Goal: Information Seeking & Learning: Compare options

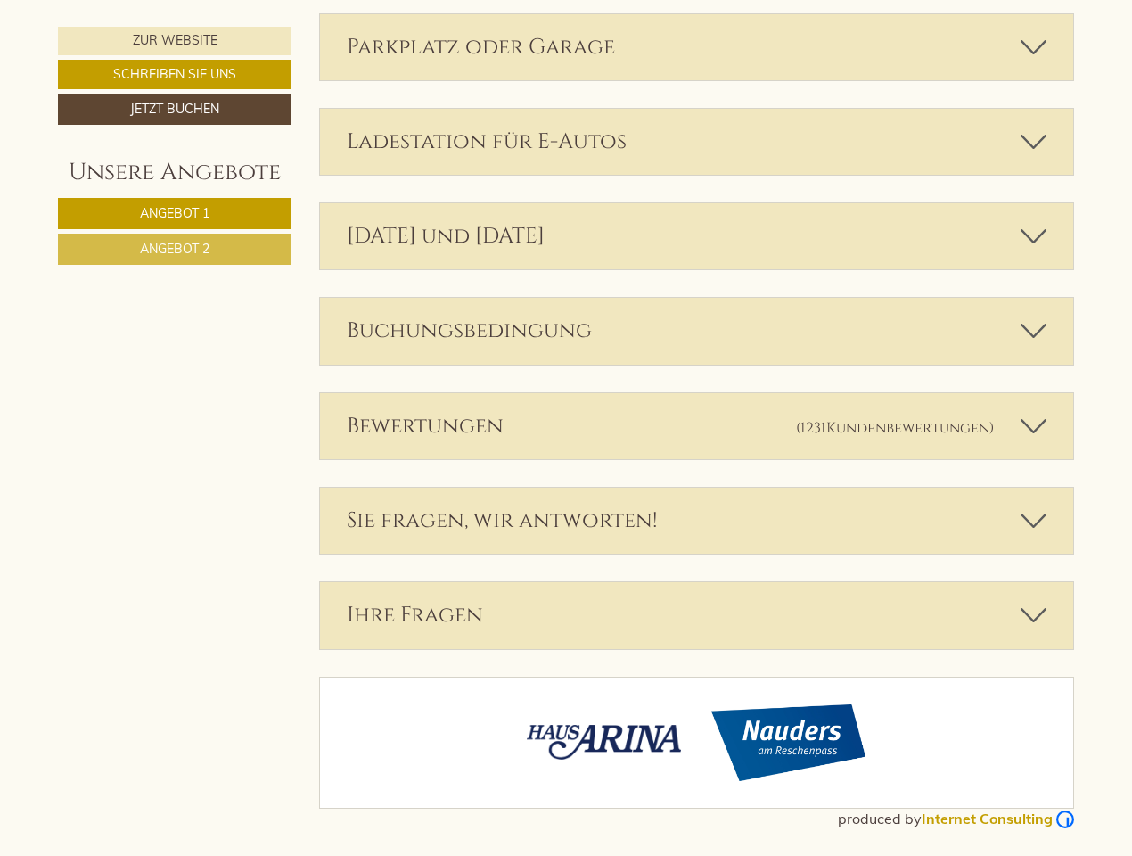
scroll to position [4097, 0]
click at [566, 428] on div "Bewertungen (1231 Kundenbewertungen )" at bounding box center [697, 426] width 754 height 66
click at [175, 213] on span "Angebot 1" at bounding box center [175, 213] width 70 height 16
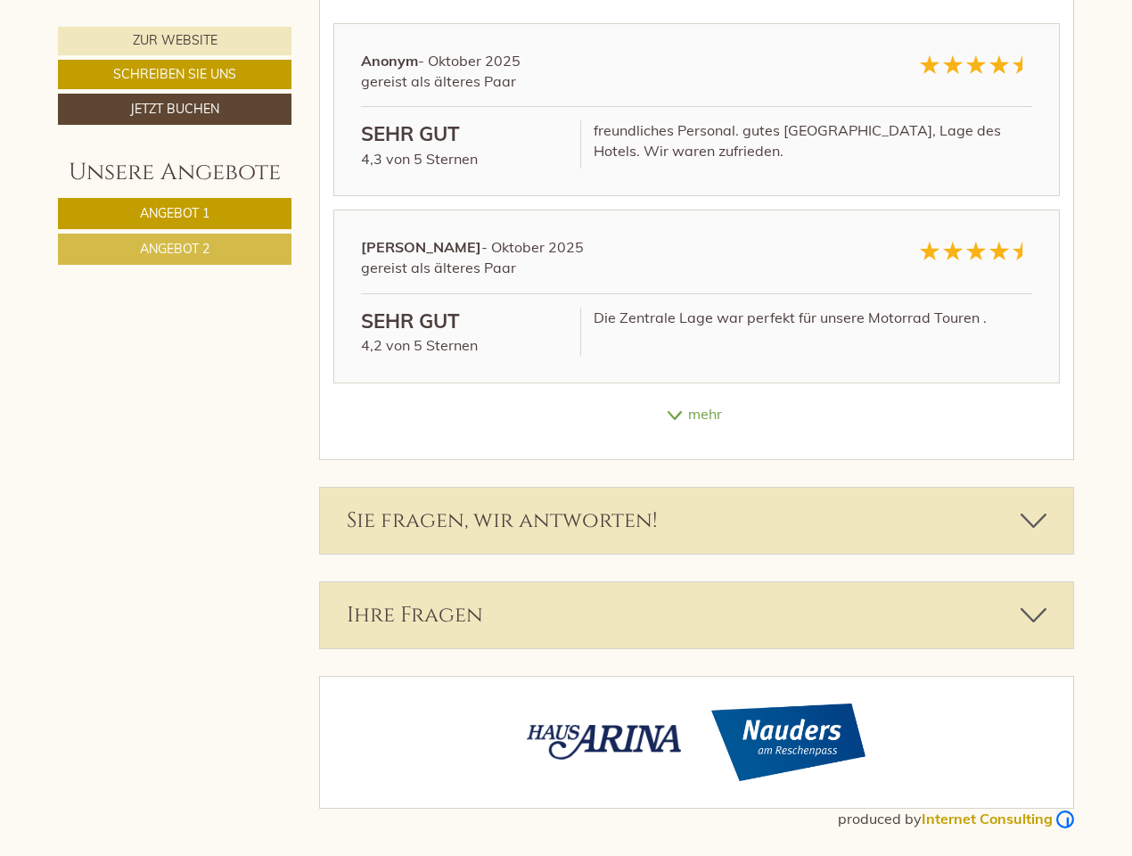
click at [175, 249] on span "Angebot 2" at bounding box center [175, 249] width 70 height 16
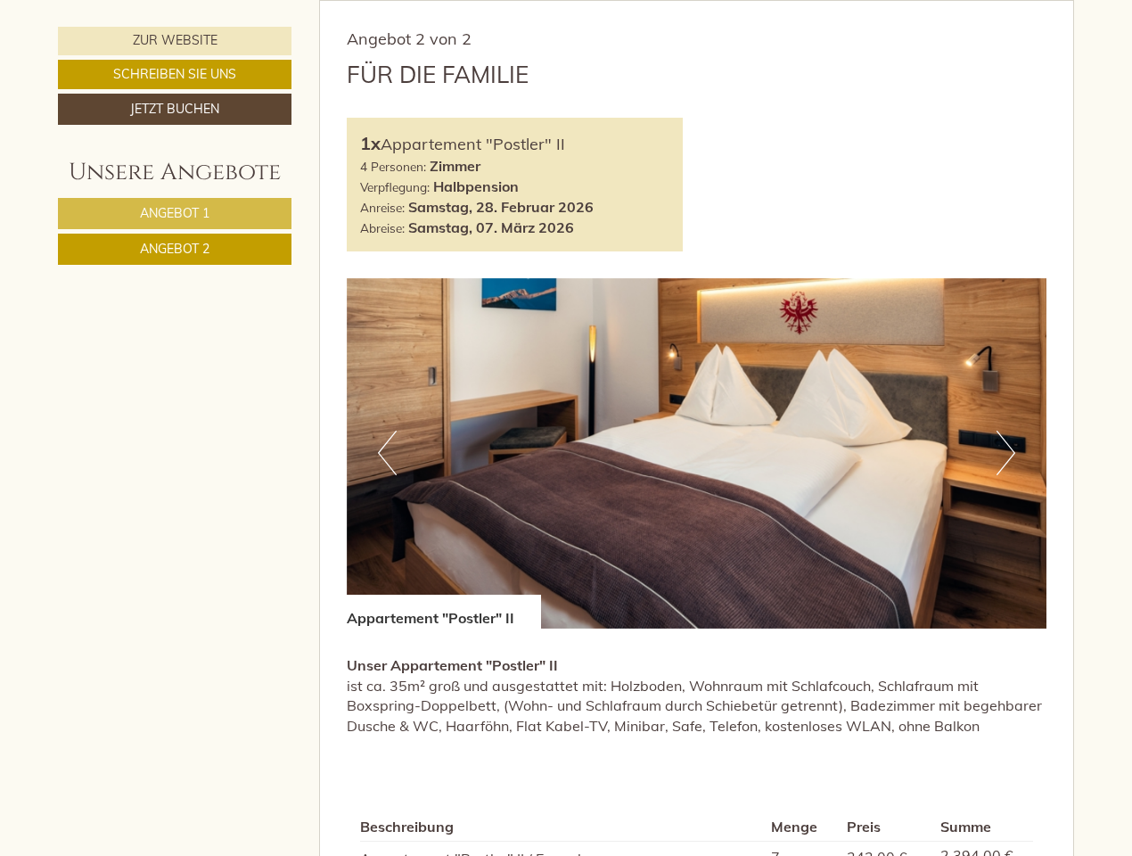
click at [697, 1] on div "Angebot 2 von 2 Für die Familie 1x Appartement "Postler" II 4 Personen: Zimmer …" at bounding box center [697, 574] width 754 height 1147
click at [1006, 1] on div "Angebot 2 von 2 Für die Familie 1x Appartement "Postler" II 4 Personen: Zimmer …" at bounding box center [697, 574] width 754 height 1147
click at [387, 1] on div "Angebot 2 von 2 Für die Familie 1x Appartement "Postler" II 4 Personen: Zimmer …" at bounding box center [697, 574] width 754 height 1147
click at [697, 1] on div "Angebot 2 von 2 Für die Familie 1x Appartement "Postler" II 4 Personen: Zimmer …" at bounding box center [697, 574] width 754 height 1147
click at [1006, 1] on div "Angebot 2 von 2 Für die Familie 1x Appartement "Postler" II 4 Personen: Zimmer …" at bounding box center [697, 574] width 754 height 1147
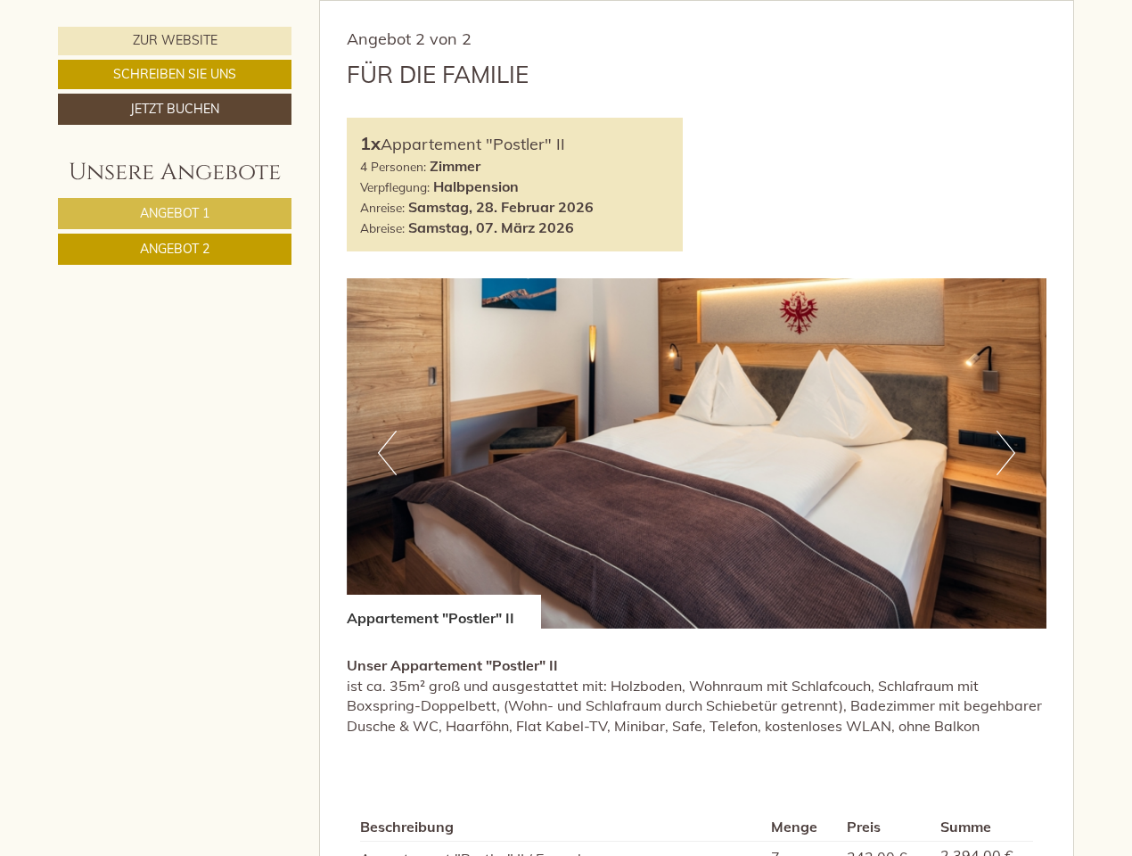
click at [697, 1] on div "Angebot 2 von 2 Für die Familie 1x Appartement "Postler" II 4 Personen: Zimmer …" at bounding box center [697, 574] width 754 height 1147
